Goal: Find specific page/section: Find specific page/section

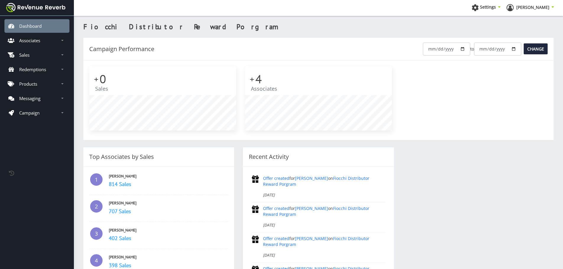
scroll to position [4, 4]
click at [45, 42] on link "Associates" at bounding box center [36, 41] width 65 height 14
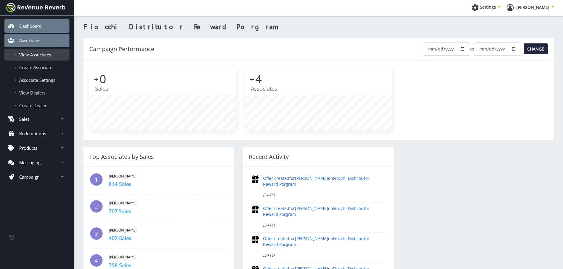
click at [39, 54] on span "View Associates" at bounding box center [35, 55] width 32 height 6
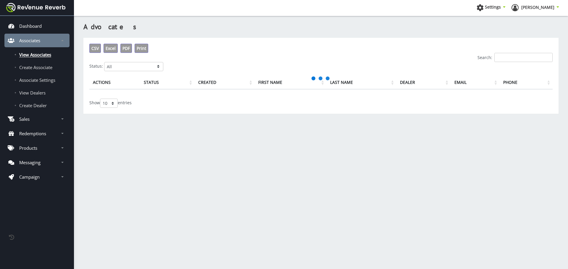
scroll to position [4, 4]
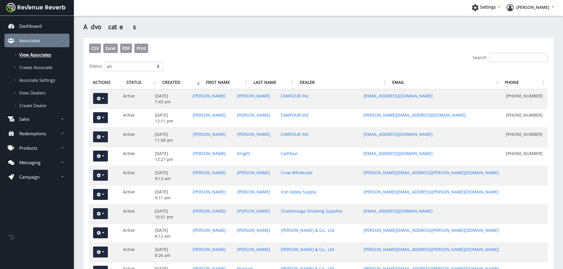
click at [543, 56] on input "Search:" at bounding box center [519, 57] width 58 height 9
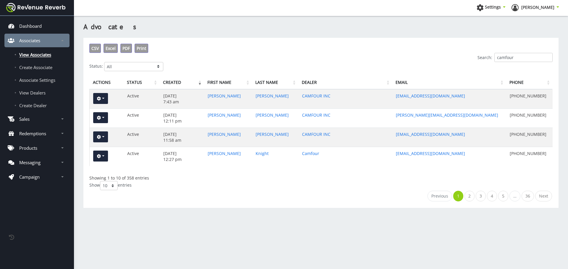
type input "camfour"
